Goal: Transaction & Acquisition: Purchase product/service

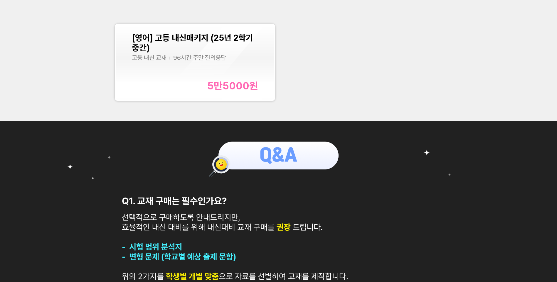
scroll to position [248, 0]
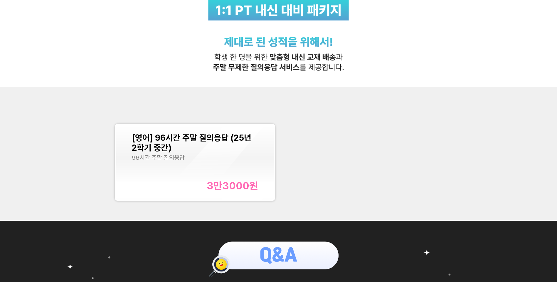
scroll to position [130, 0]
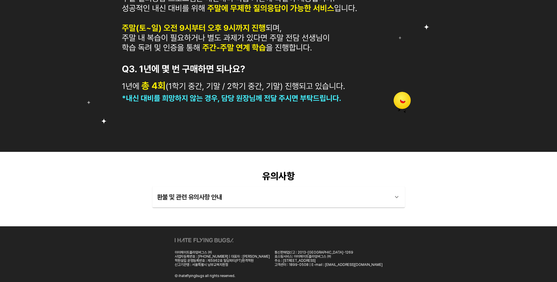
scroll to position [615, 0]
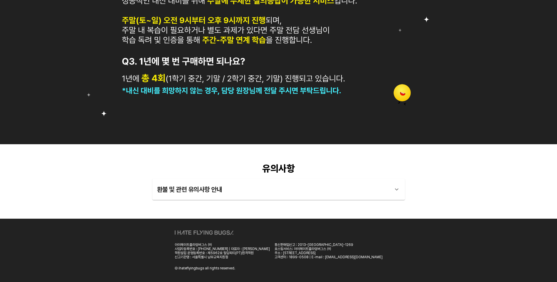
click at [263, 192] on div "환불 및 관련 유의사항 안내" at bounding box center [273, 190] width 232 height 14
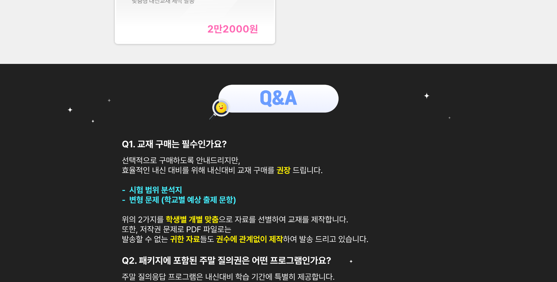
scroll to position [315, 0]
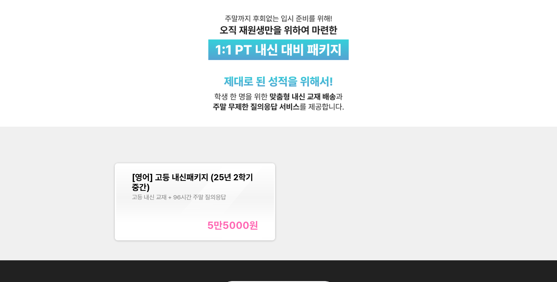
scroll to position [117, 0]
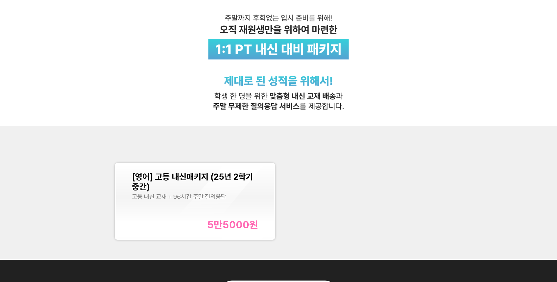
click at [225, 198] on div "고등 내신 교재 + 96시간 주말 질의응답" at bounding box center [195, 196] width 126 height 7
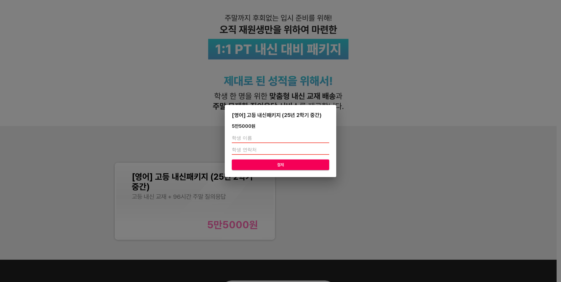
click at [259, 198] on div "[영어] 고등 내신패키지 (25년 2학기 중간) 5만5000 원 결제" at bounding box center [280, 141] width 561 height 282
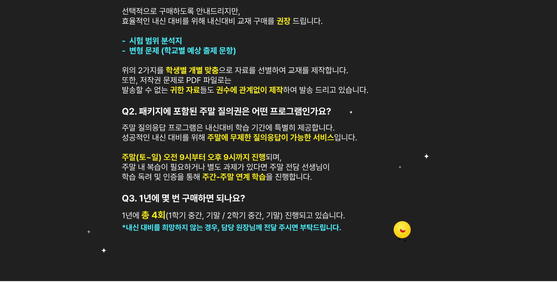
scroll to position [453, 0]
